Goal: Task Accomplishment & Management: Use online tool/utility

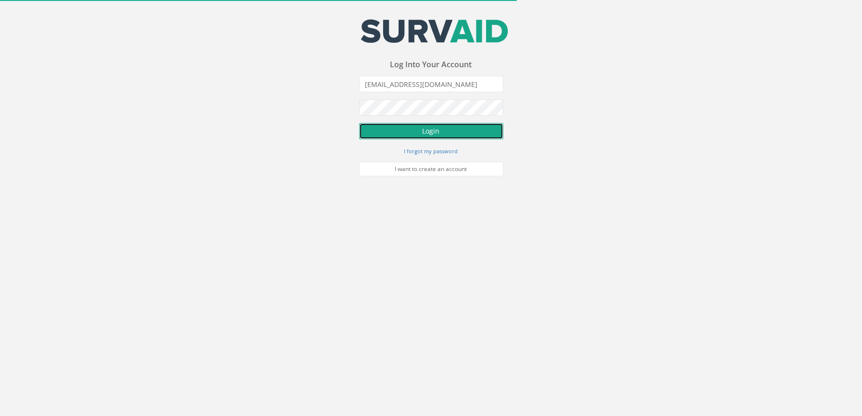
click at [458, 135] on button "Login" at bounding box center [431, 131] width 144 height 16
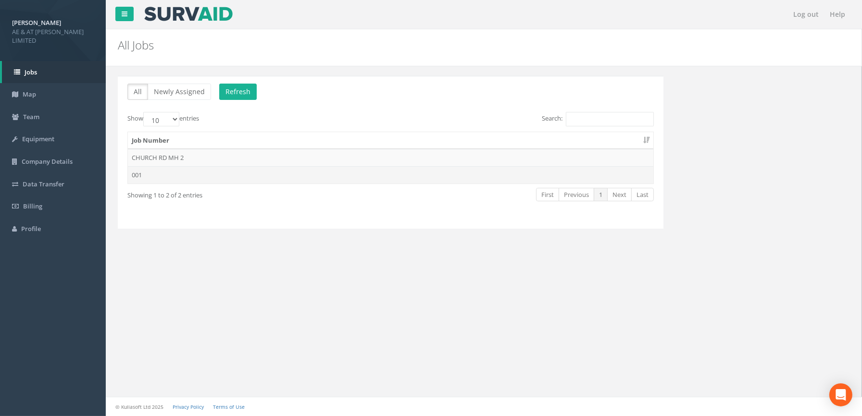
click at [150, 174] on td "001" at bounding box center [390, 174] width 525 height 17
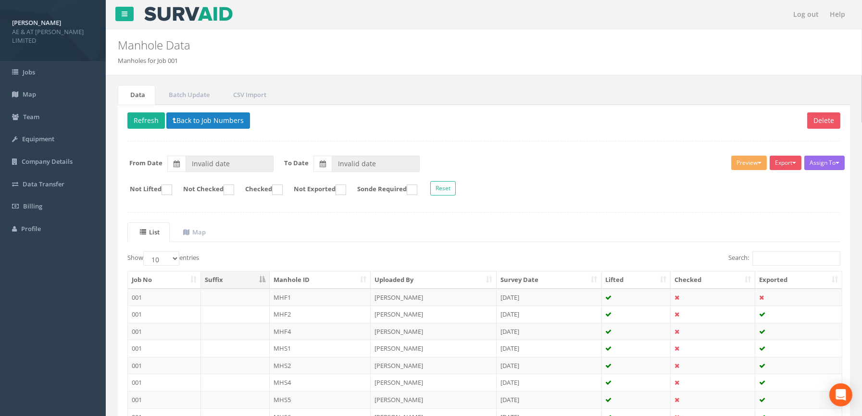
type input "[DATE]"
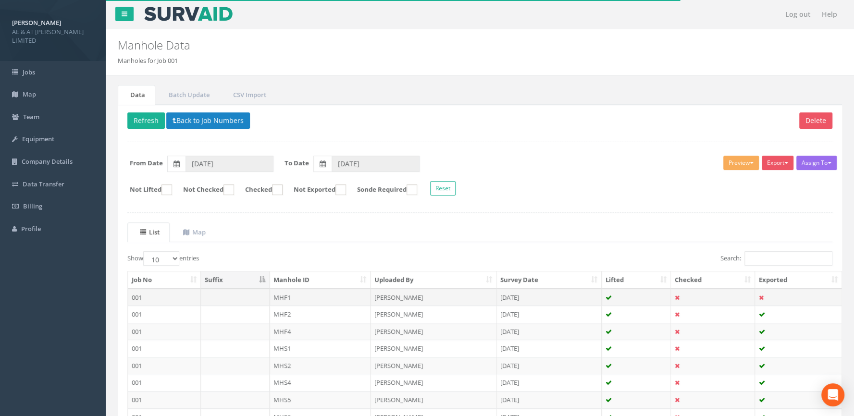
click at [276, 297] on td "MHF1" at bounding box center [320, 297] width 101 height 17
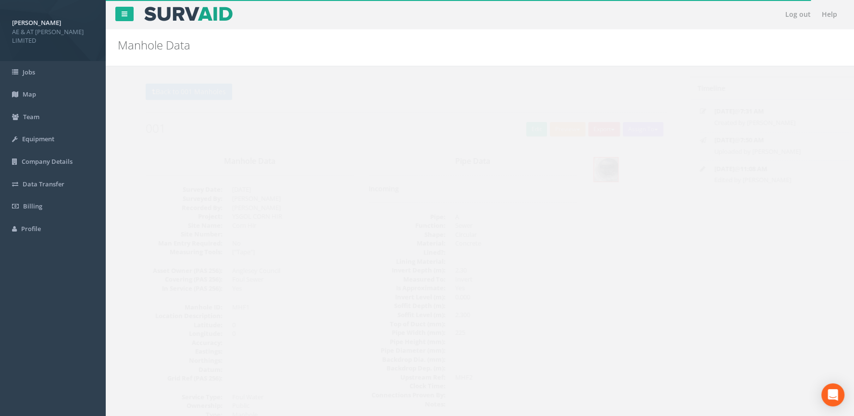
click at [584, 127] on button "Export" at bounding box center [586, 129] width 32 height 14
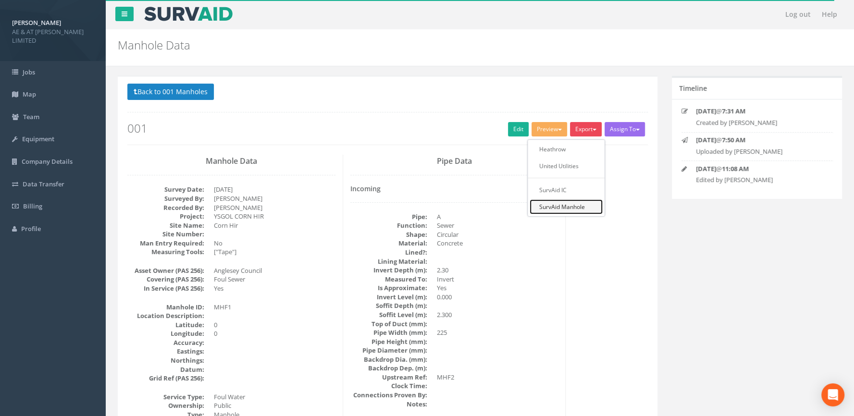
click at [552, 208] on link "SurvAid Manhole" at bounding box center [566, 206] width 73 height 15
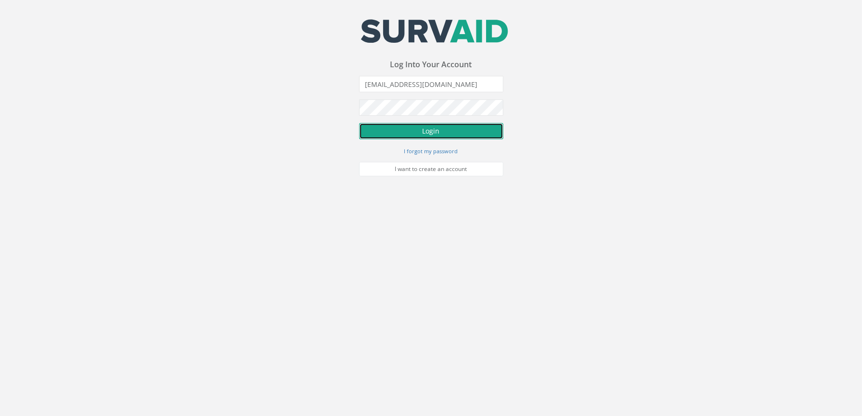
click at [428, 135] on button "Login" at bounding box center [431, 131] width 144 height 16
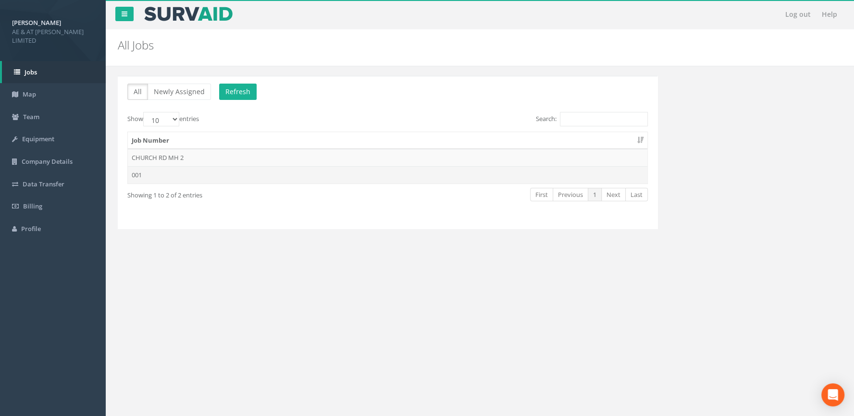
click at [140, 178] on td "001" at bounding box center [387, 174] width 519 height 17
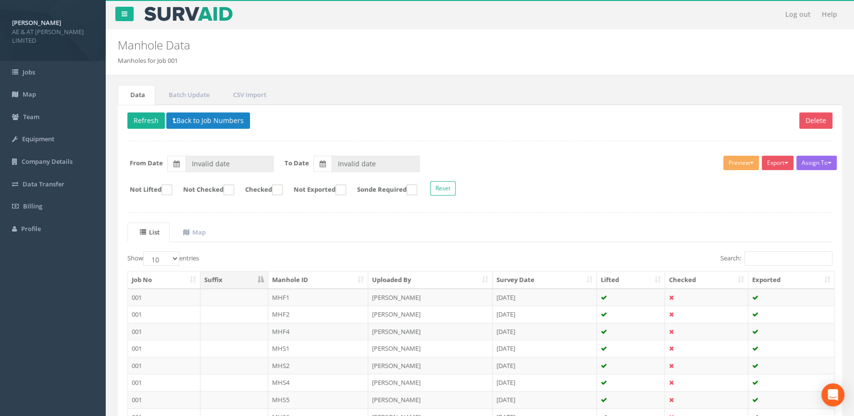
type input "[DATE]"
click at [241, 299] on td at bounding box center [234, 297] width 68 height 17
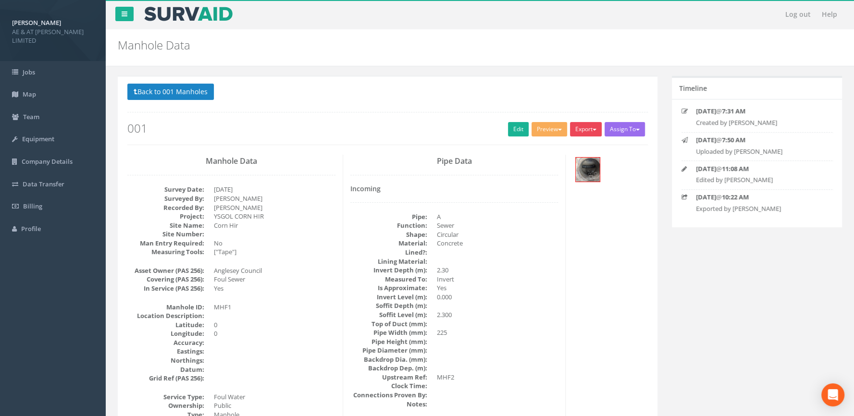
click at [583, 125] on button "Export" at bounding box center [586, 129] width 32 height 14
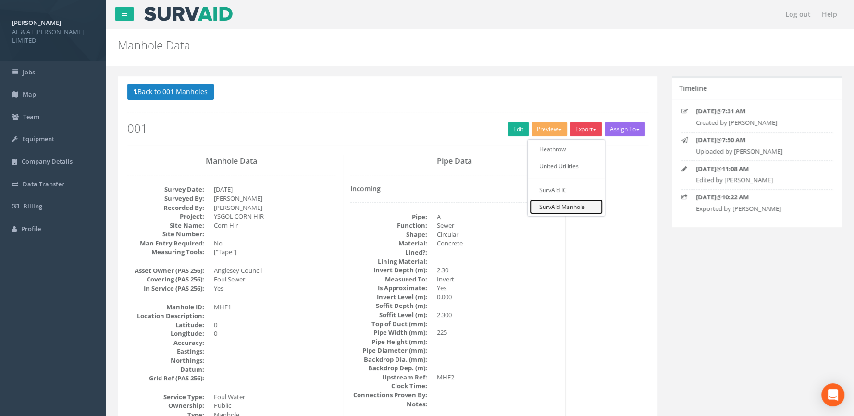
click at [544, 209] on link "SurvAid Manhole" at bounding box center [566, 206] width 73 height 15
